Goal: Information Seeking & Learning: Learn about a topic

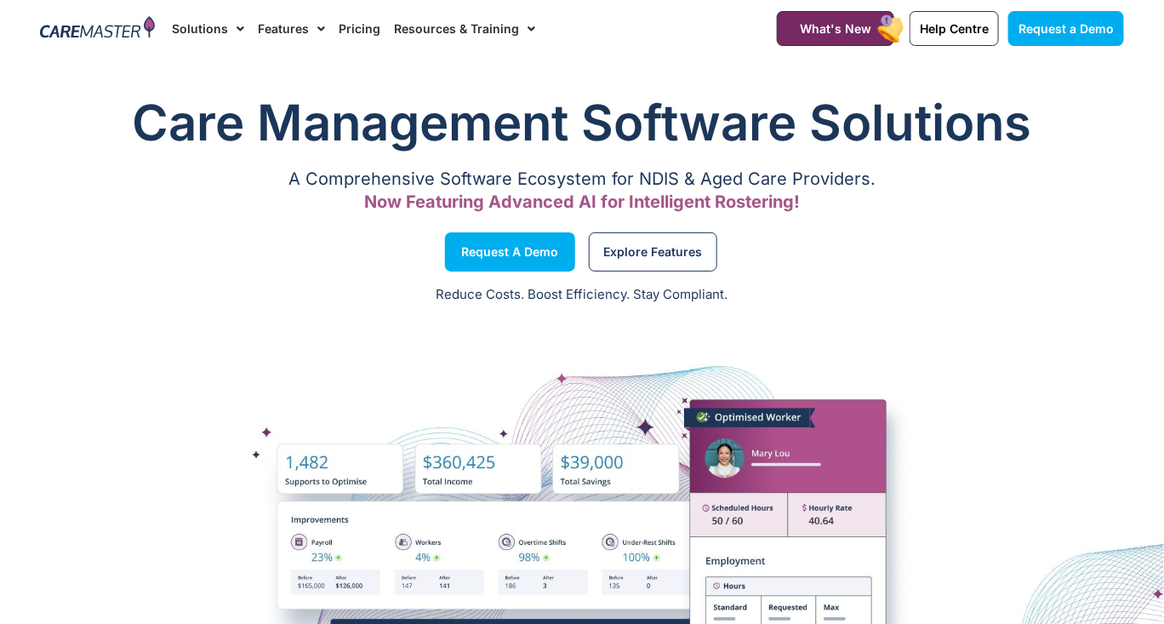
click at [361, 25] on link "Pricing" at bounding box center [360, 28] width 42 height 57
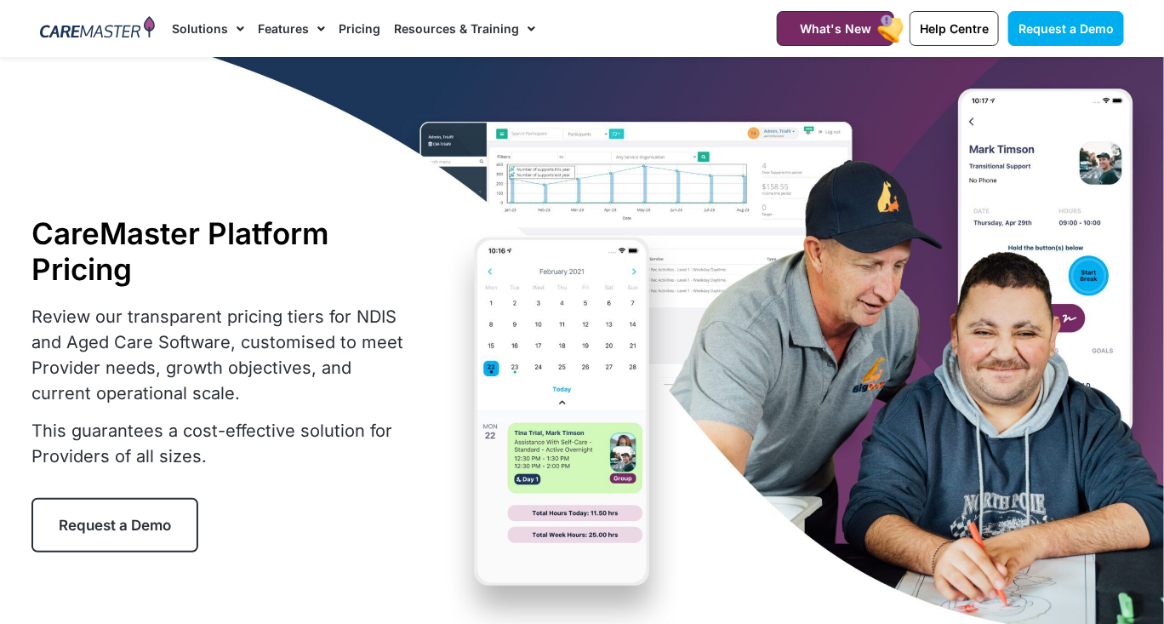
click at [351, 25] on link "Pricing" at bounding box center [360, 28] width 42 height 57
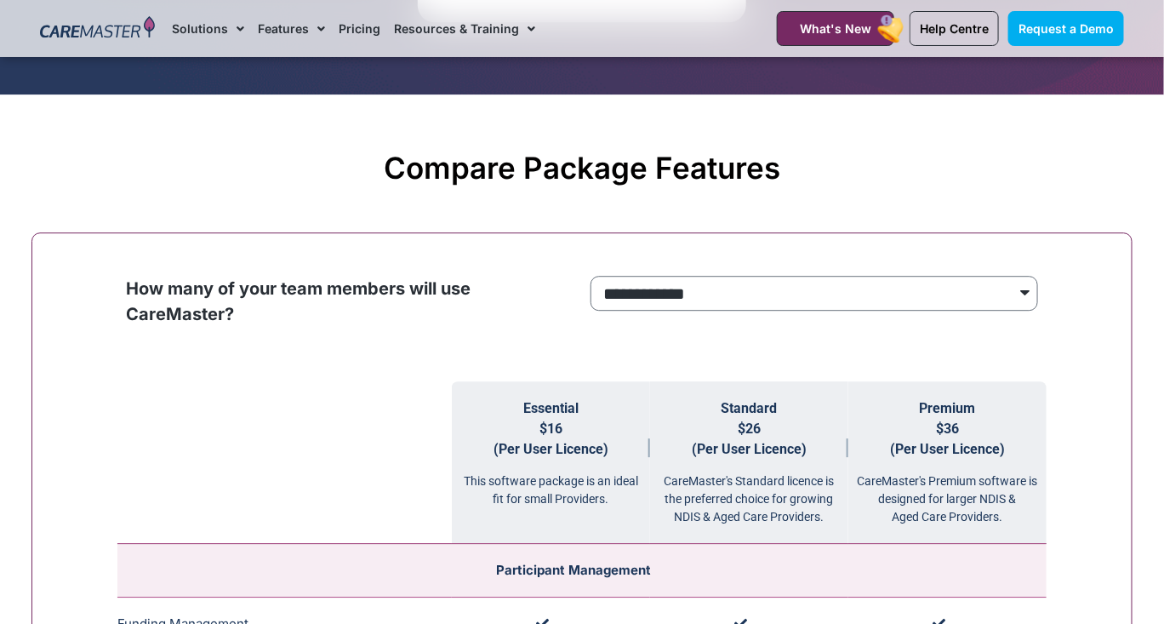
scroll to position [1496, 0]
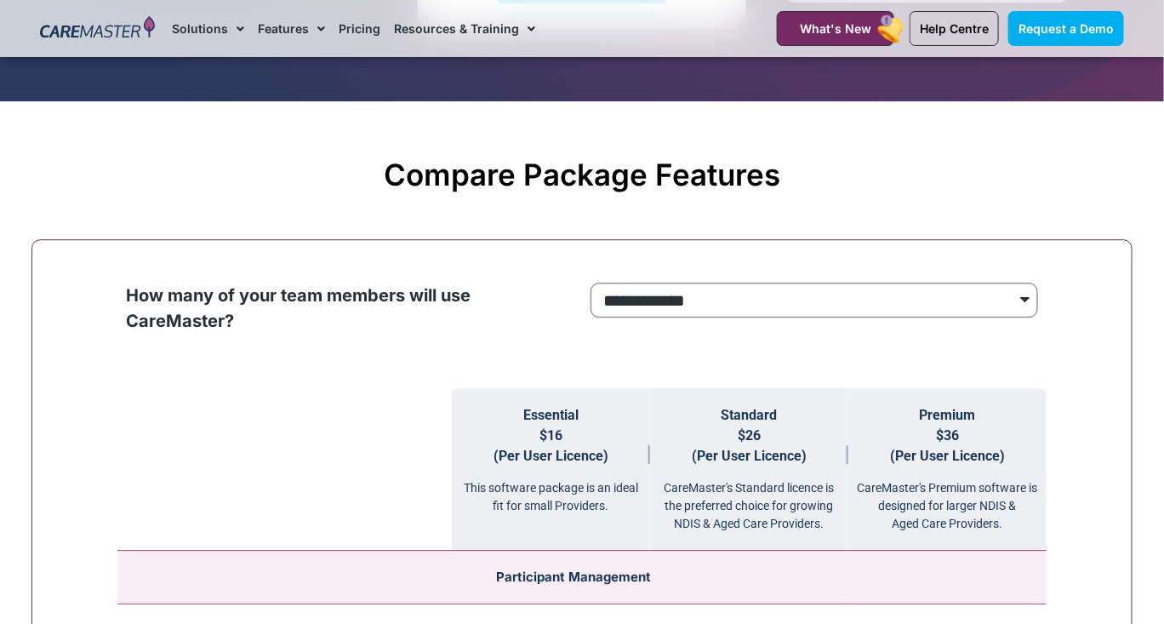
click at [991, 299] on select "**********" at bounding box center [814, 299] width 448 height 35
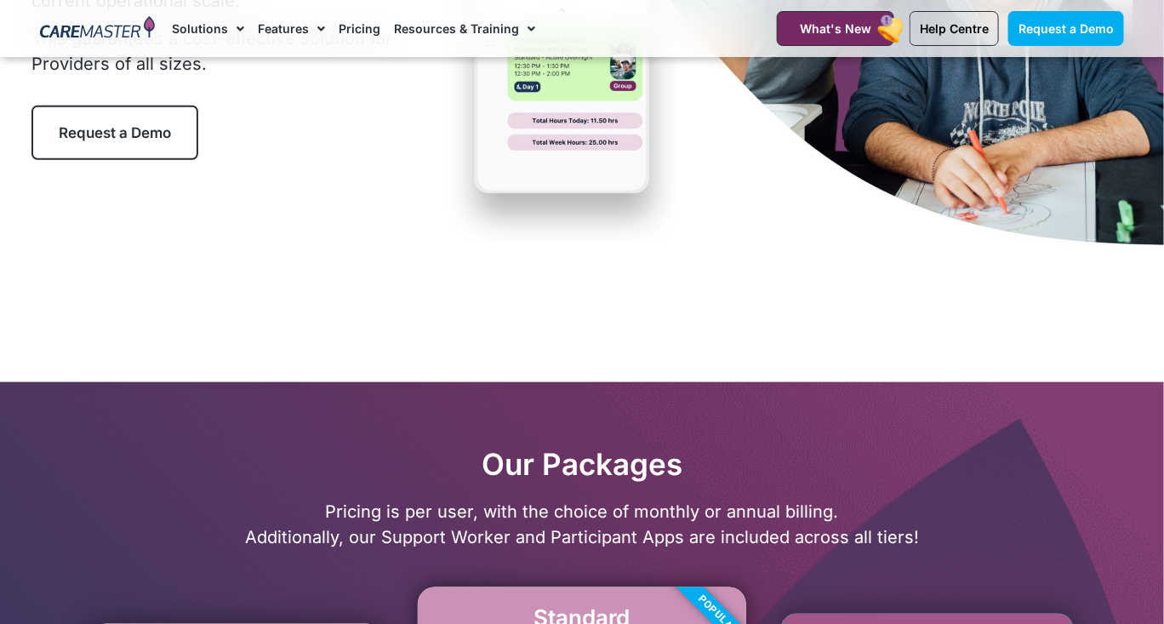
scroll to position [448, 0]
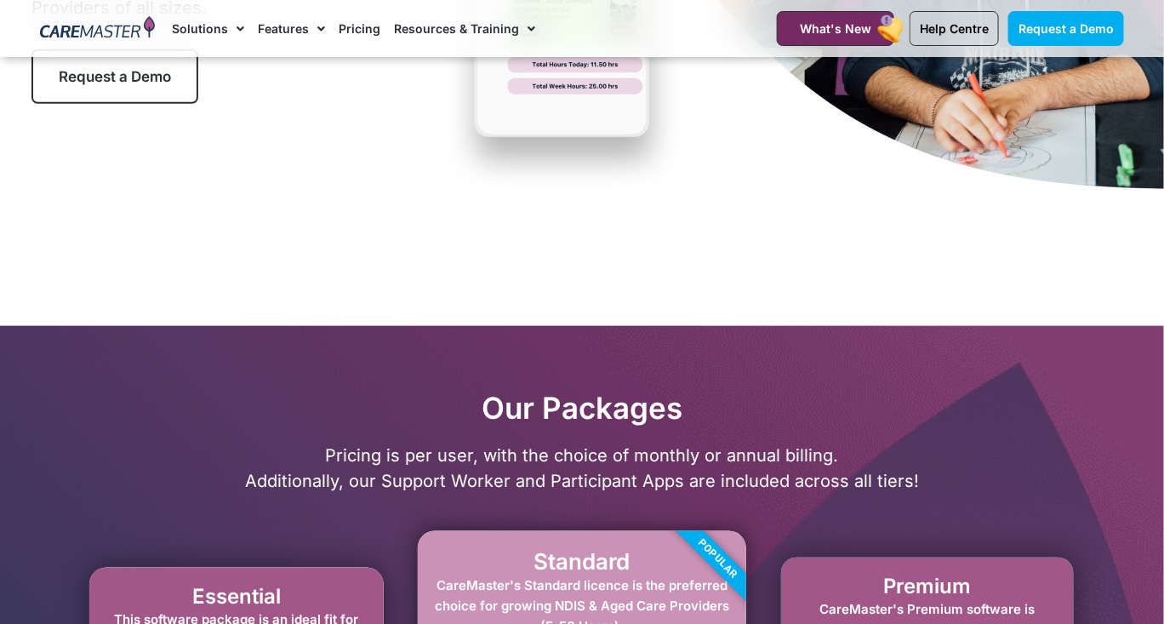
click at [347, 27] on link "Pricing" at bounding box center [360, 28] width 42 height 57
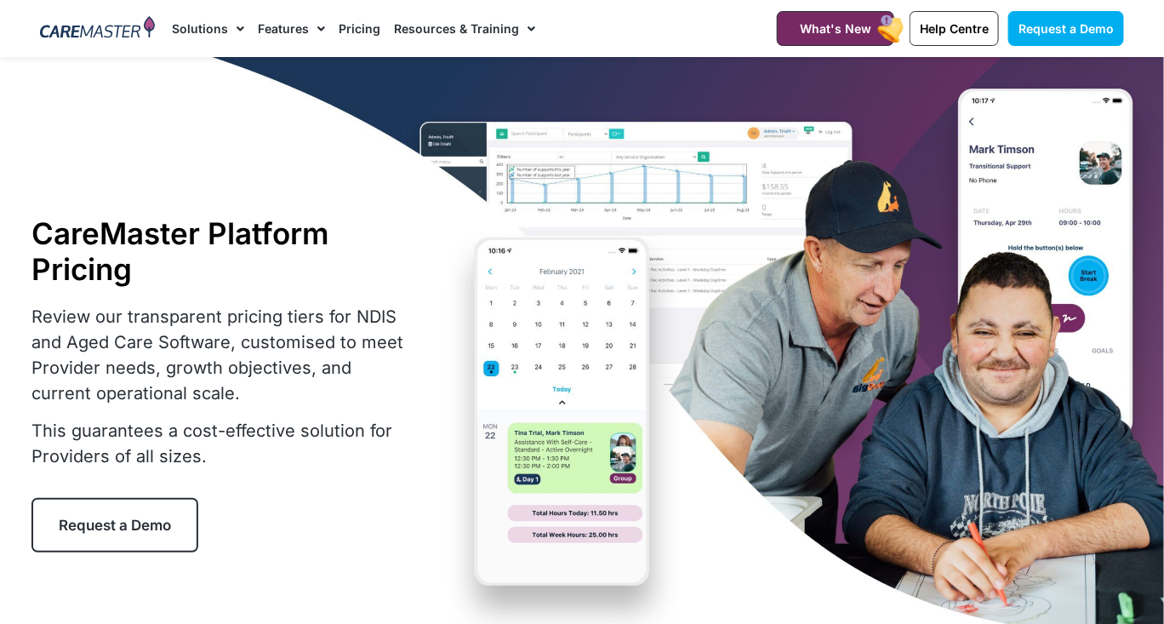
click at [359, 31] on link "Pricing" at bounding box center [360, 28] width 42 height 57
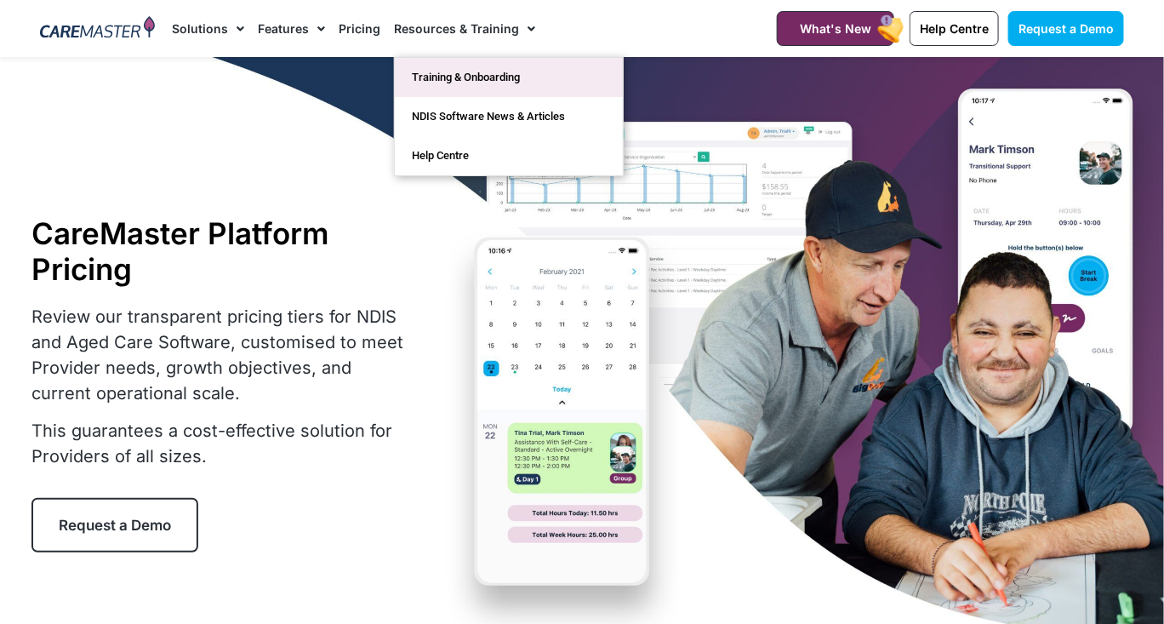
click at [436, 86] on link "Training & Onboarding" at bounding box center [509, 77] width 228 height 39
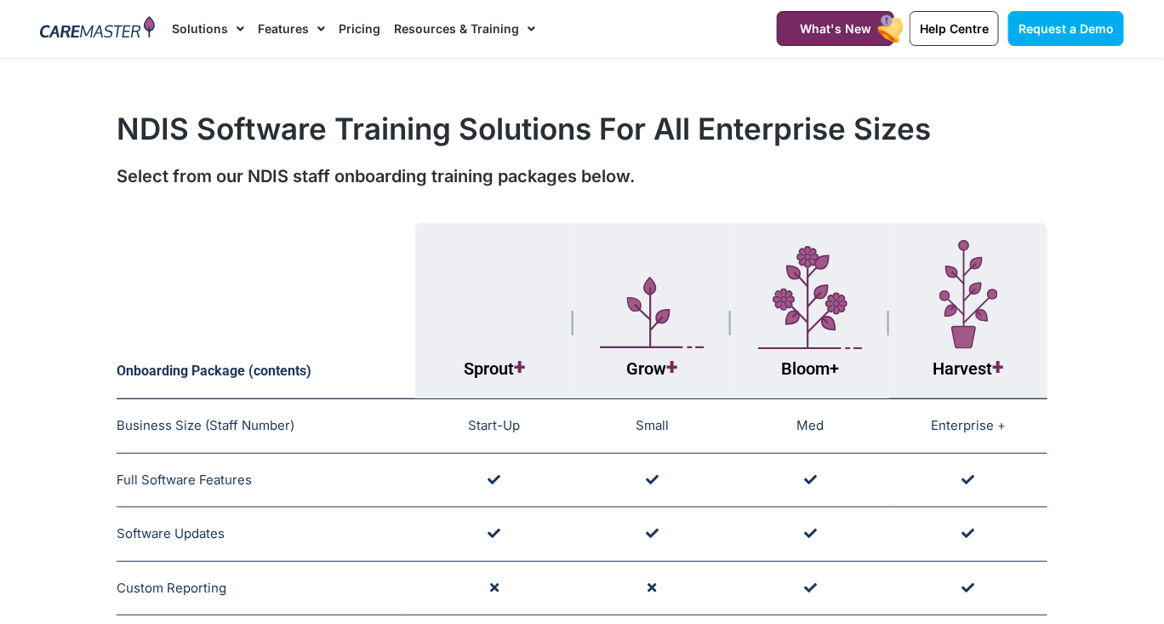
click at [352, 30] on link "Pricing" at bounding box center [360, 28] width 42 height 57
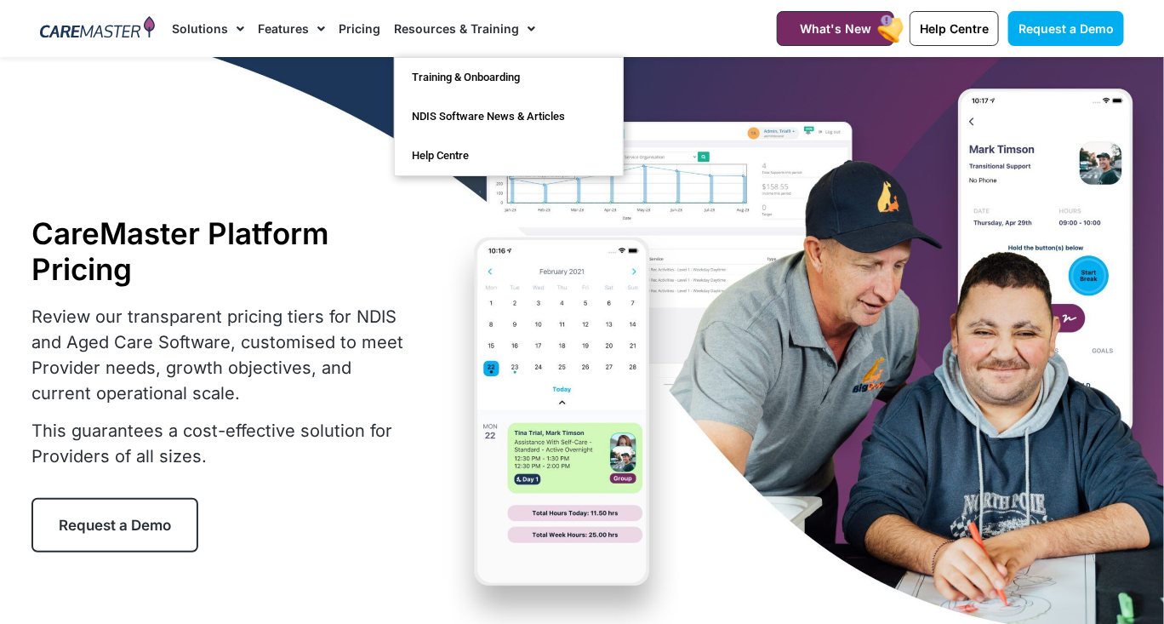
click at [468, 31] on link "Resources & Training" at bounding box center [464, 28] width 141 height 57
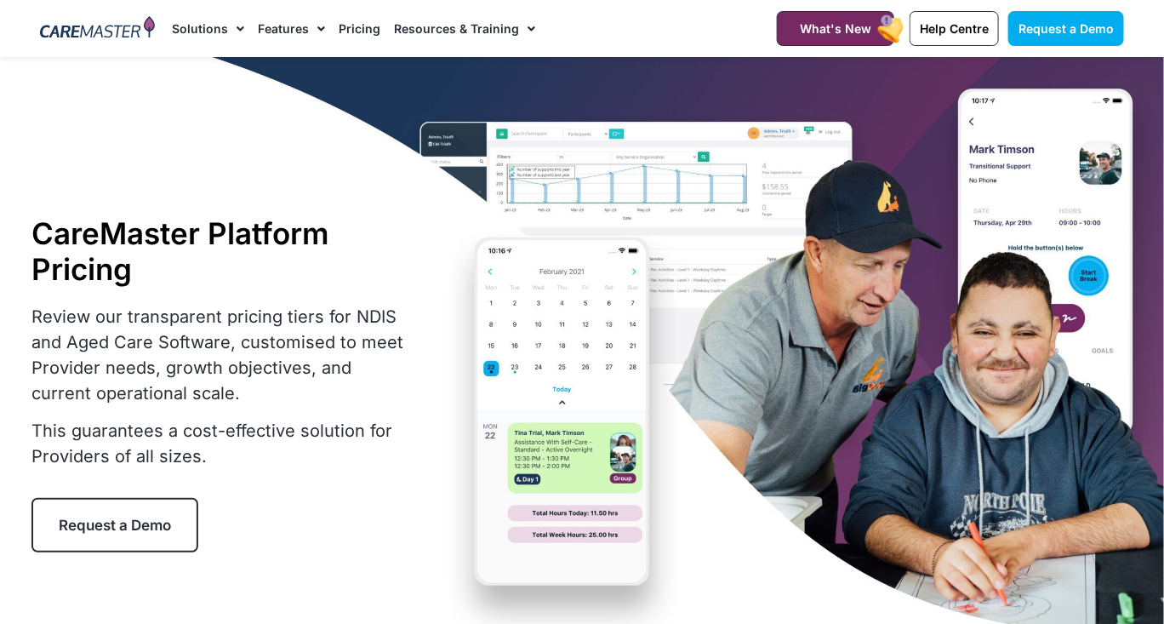
click at [467, 31] on link "Resources & Training" at bounding box center [464, 28] width 141 height 57
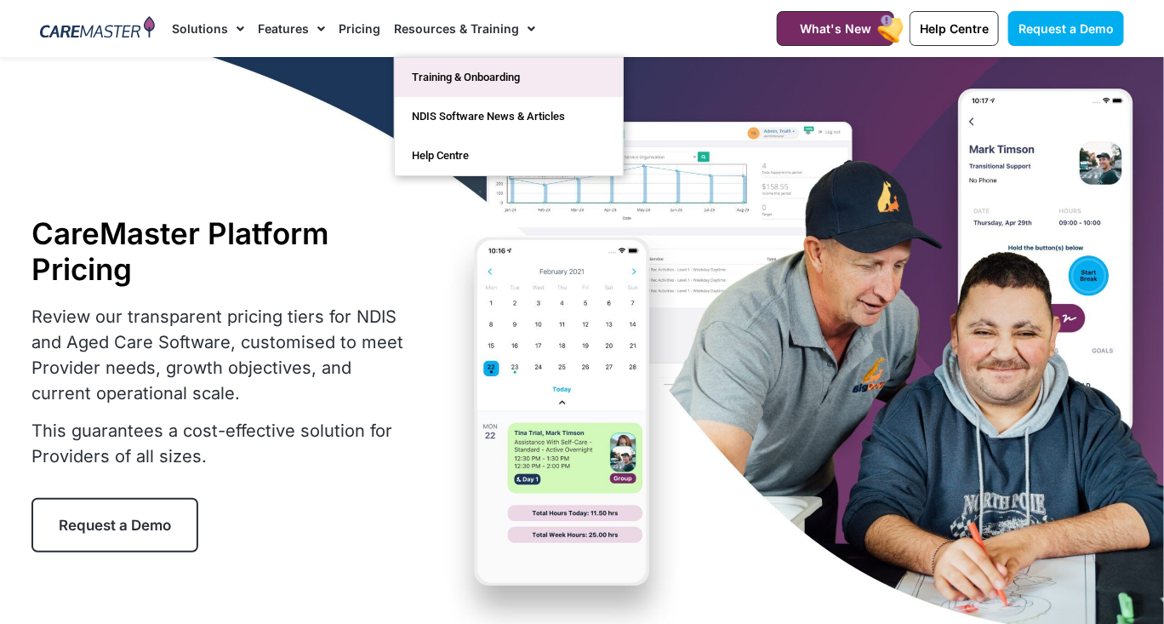
click at [469, 79] on link "Training & Onboarding" at bounding box center [509, 77] width 228 height 39
